Goal: Task Accomplishment & Management: Use online tool/utility

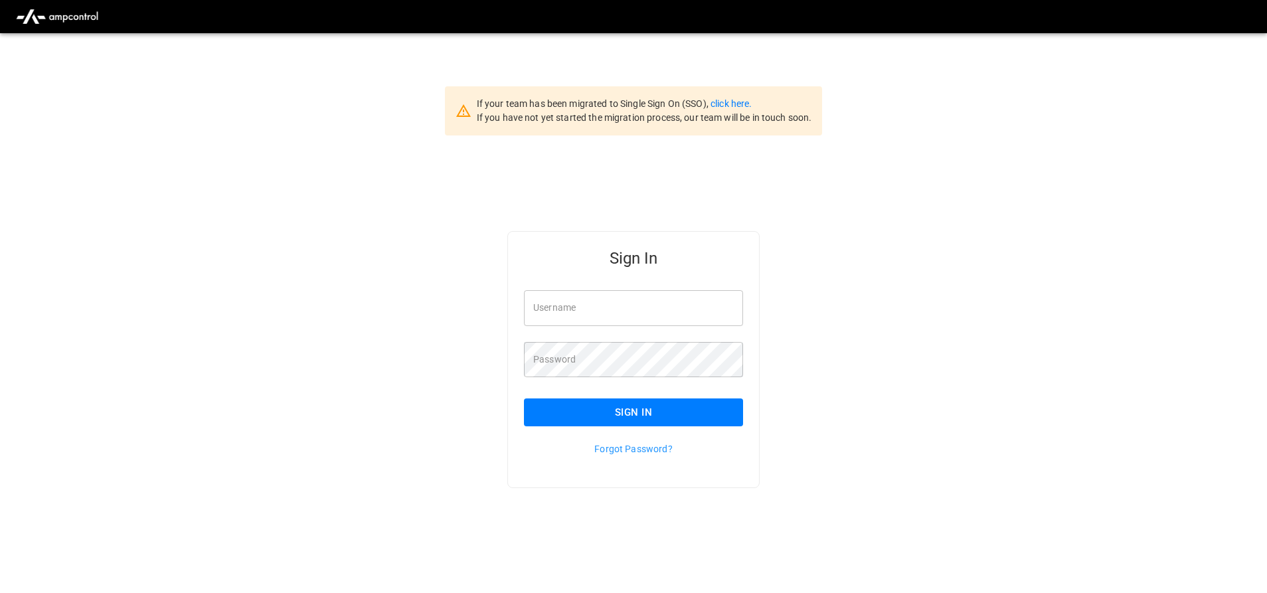
type input "**********"
click at [1036, 216] on div "**********" at bounding box center [633, 380] width 1267 height 491
click at [702, 422] on button "Sign In" at bounding box center [633, 412] width 219 height 28
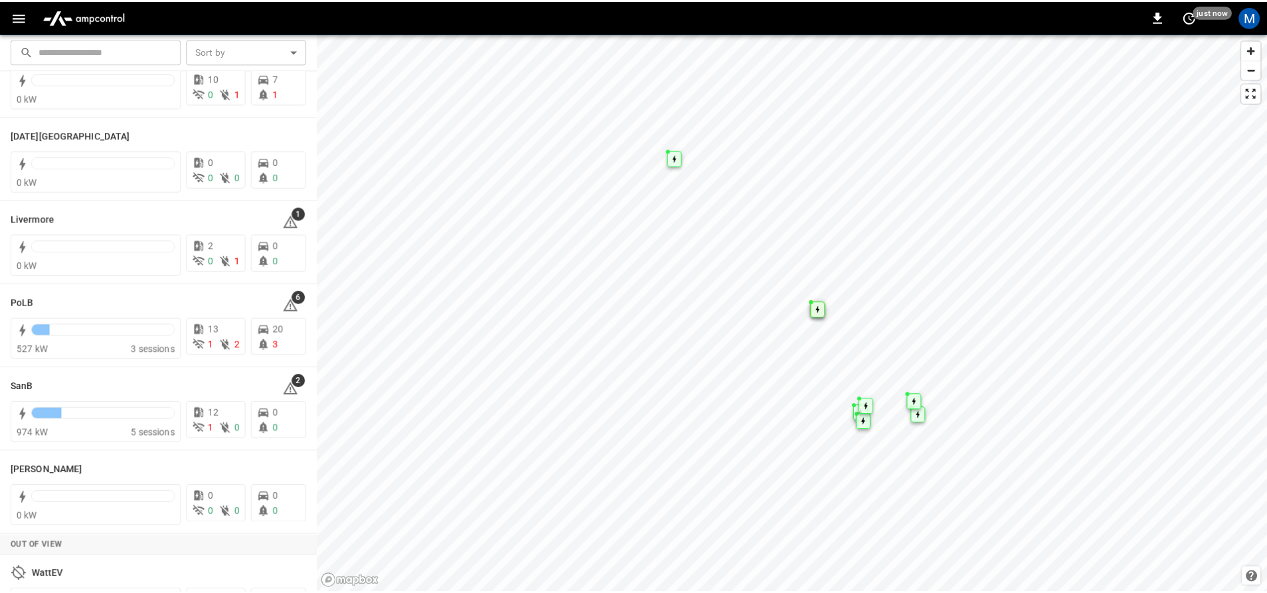
scroll to position [266, 0]
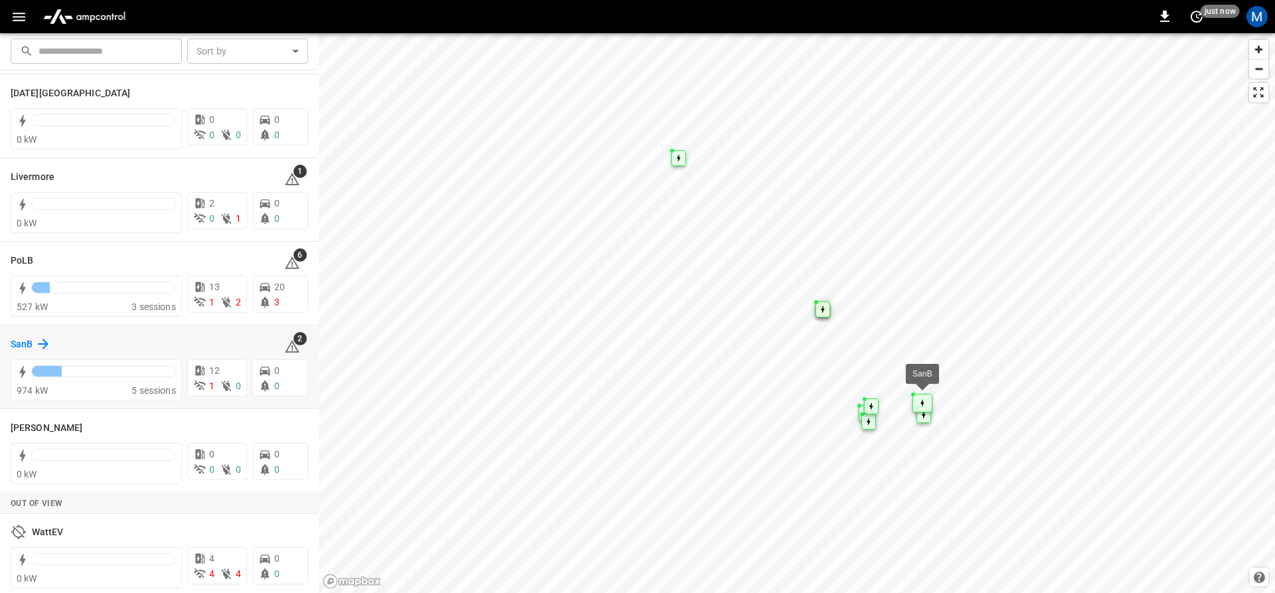
click at [38, 343] on icon at bounding box center [43, 344] width 16 height 16
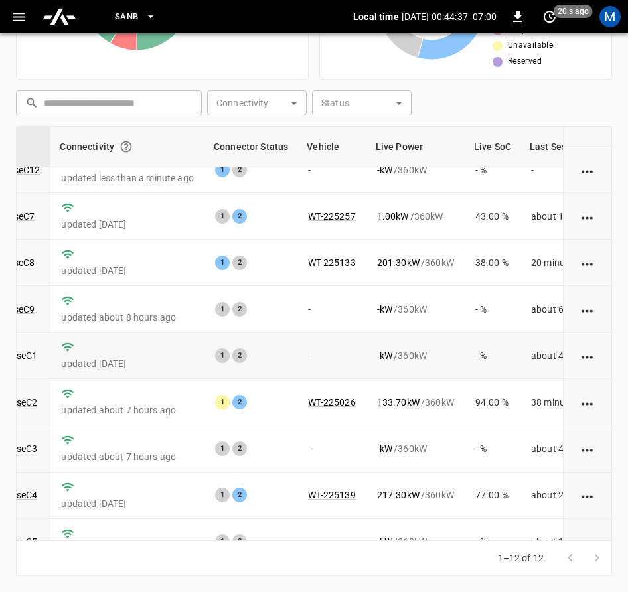
scroll to position [2, 155]
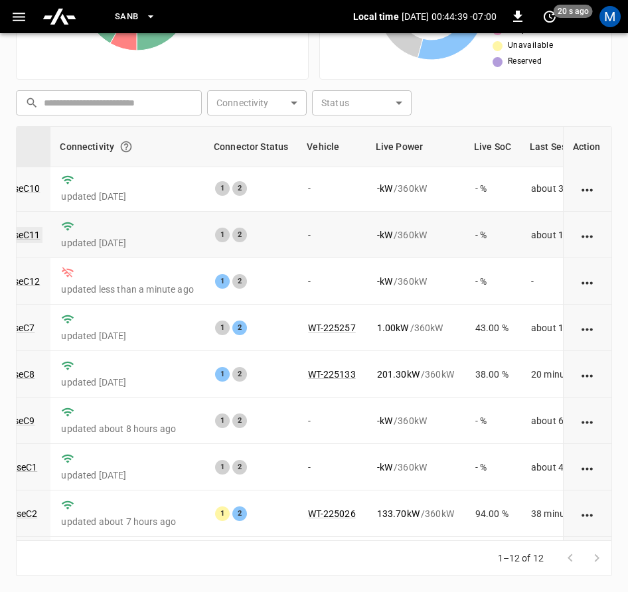
click at [33, 230] on link "ca-sb-se-evseC11" at bounding box center [2, 235] width 79 height 16
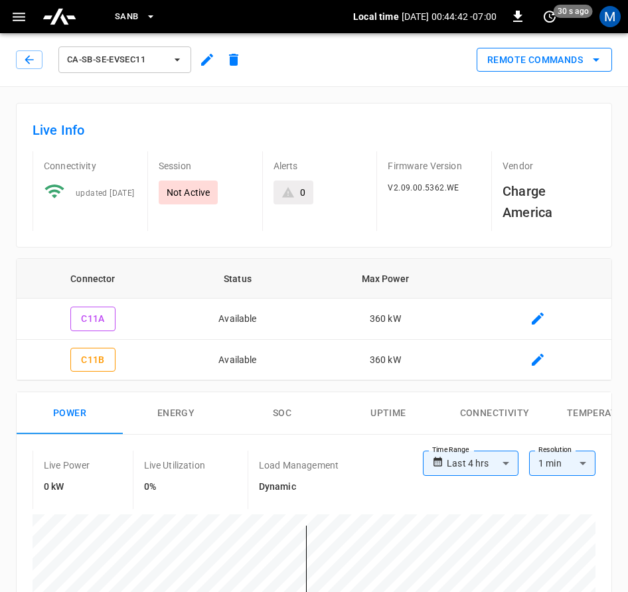
click at [585, 62] on button "Remote Commands" at bounding box center [544, 60] width 135 height 25
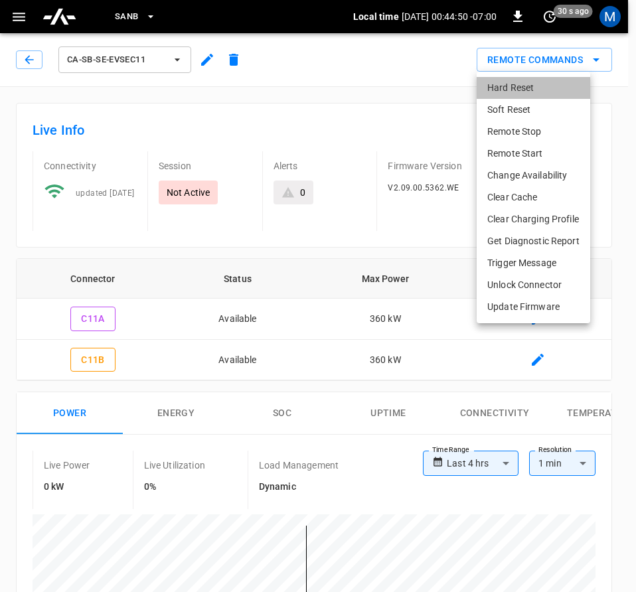
click at [544, 82] on li "Hard Reset" at bounding box center [534, 88] width 114 height 22
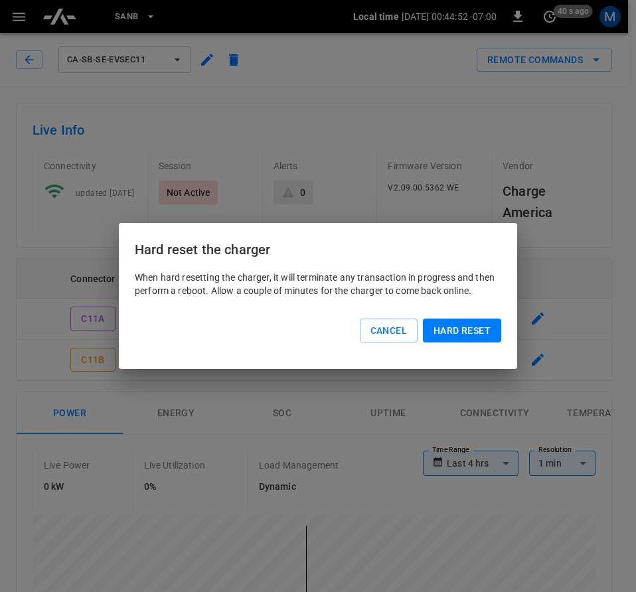
click at [484, 333] on button "Hard reset" at bounding box center [462, 331] width 78 height 25
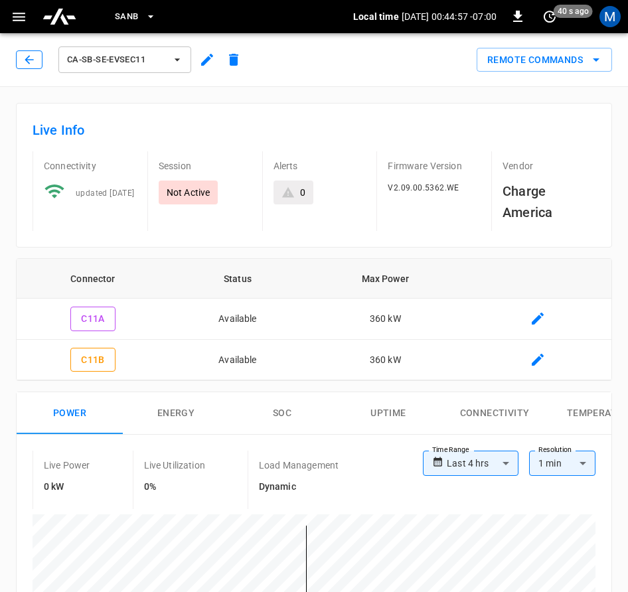
click at [37, 60] on button "button" at bounding box center [29, 59] width 27 height 19
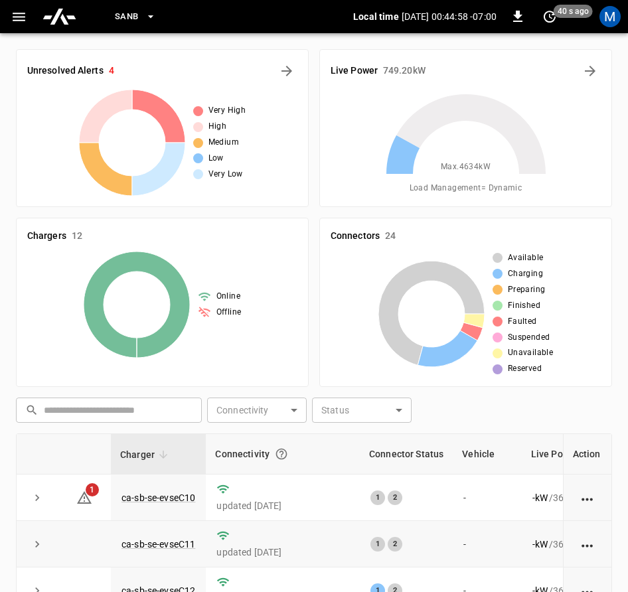
scroll to position [307, 0]
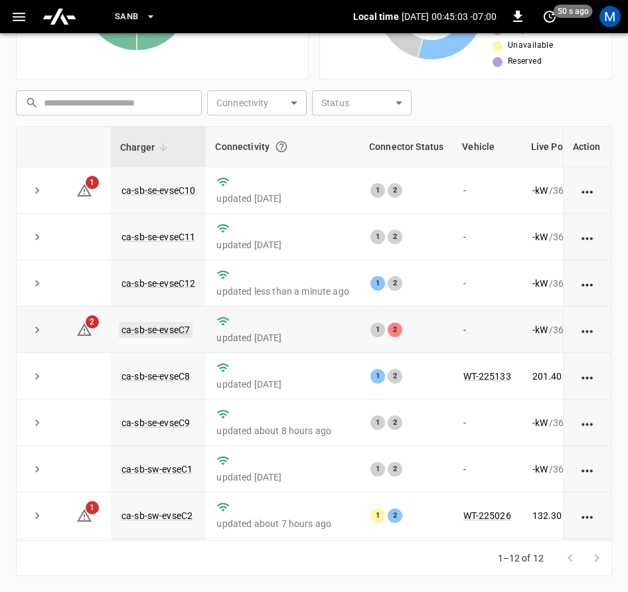
click at [168, 330] on link "ca-sb-se-evseC7" at bounding box center [156, 330] width 74 height 16
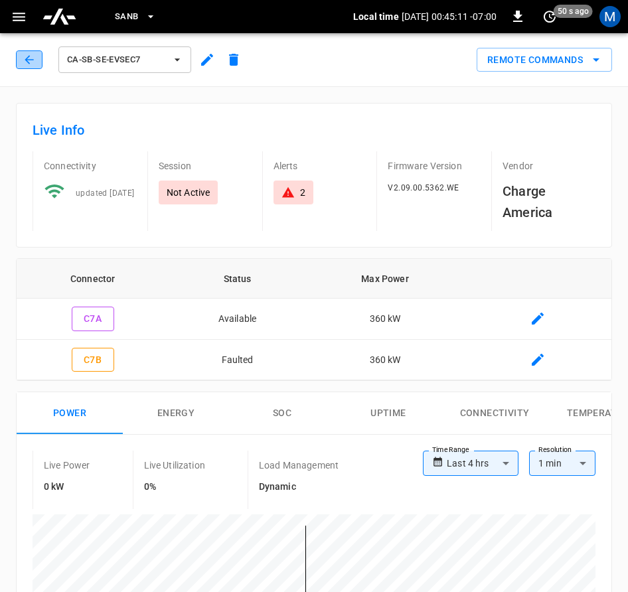
click at [29, 54] on icon "button" at bounding box center [29, 59] width 13 height 13
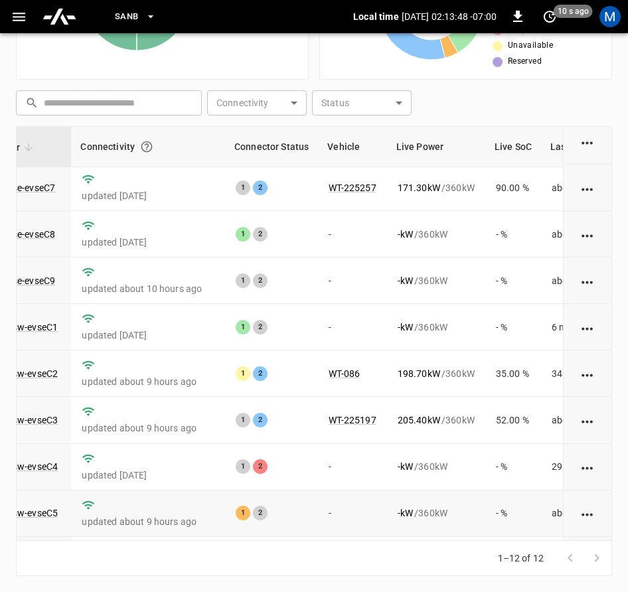
scroll to position [201, 135]
